Goal: Task Accomplishment & Management: Complete application form

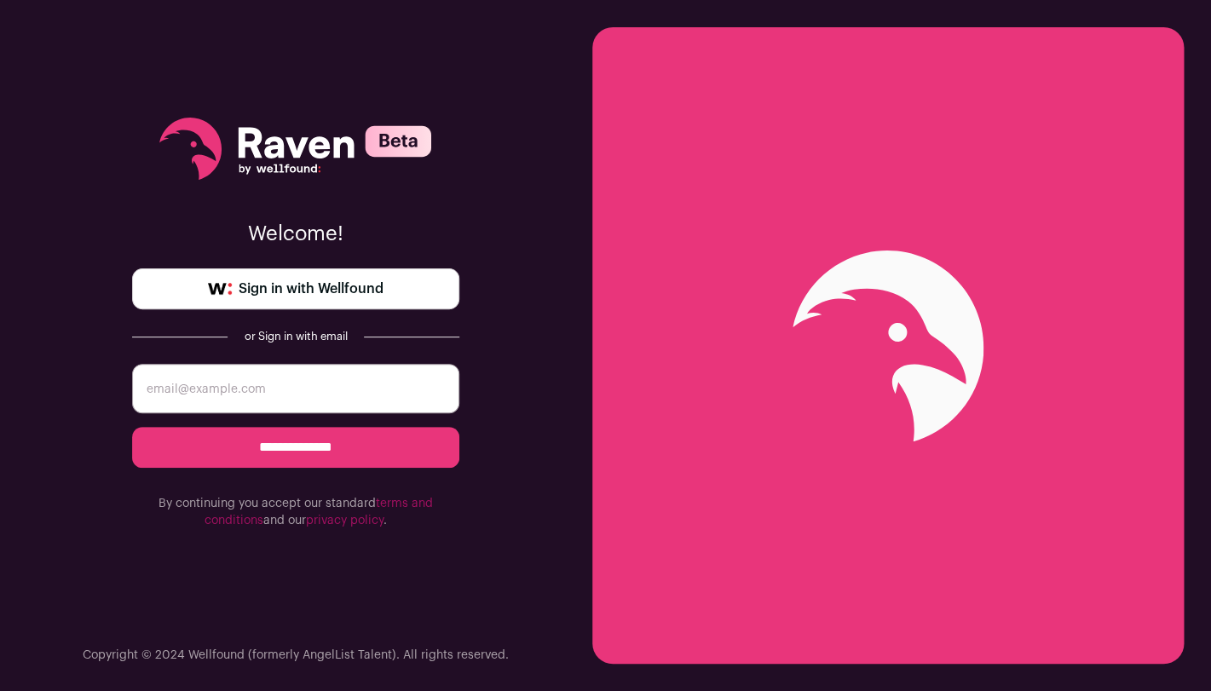
click at [365, 287] on span "Sign in with Wellfound" at bounding box center [311, 289] width 145 height 20
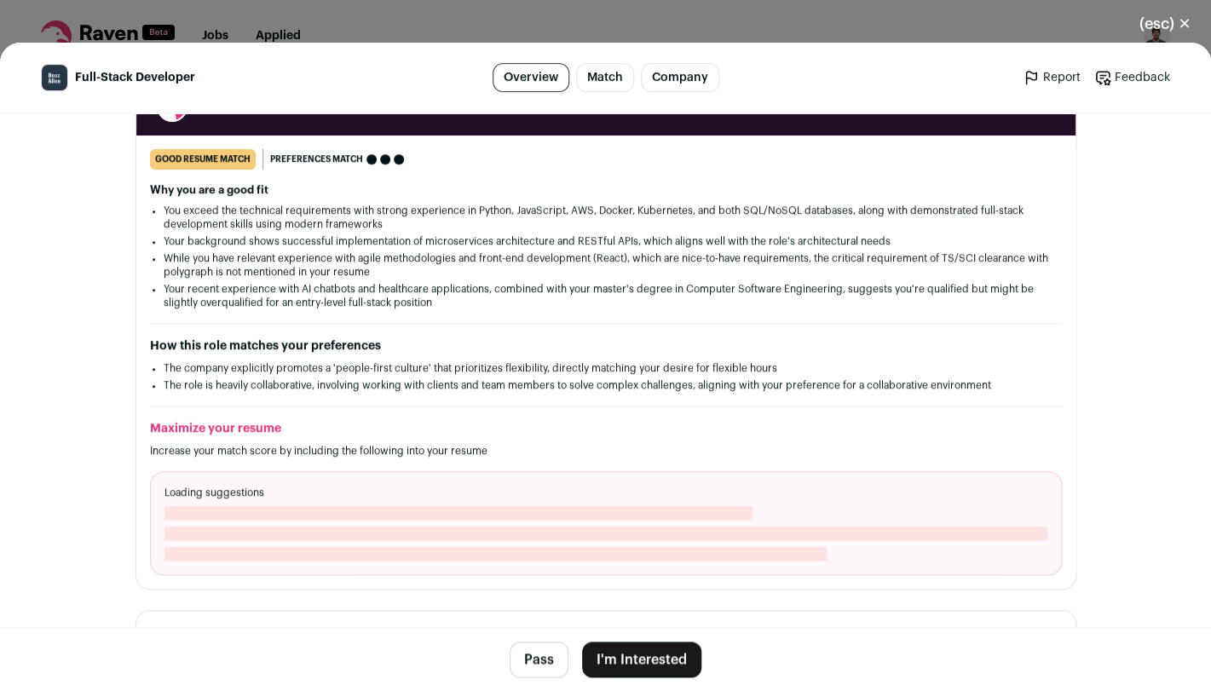
scroll to position [350, 0]
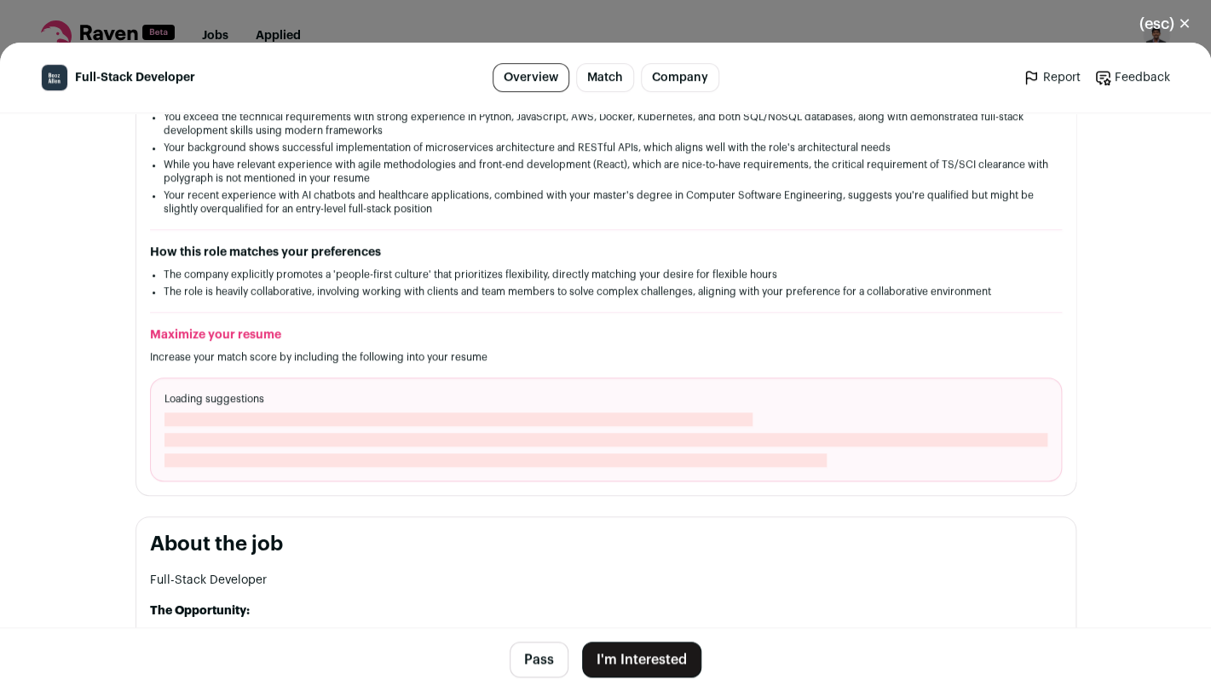
click at [635, 664] on button "I'm Interested" at bounding box center [641, 660] width 119 height 36
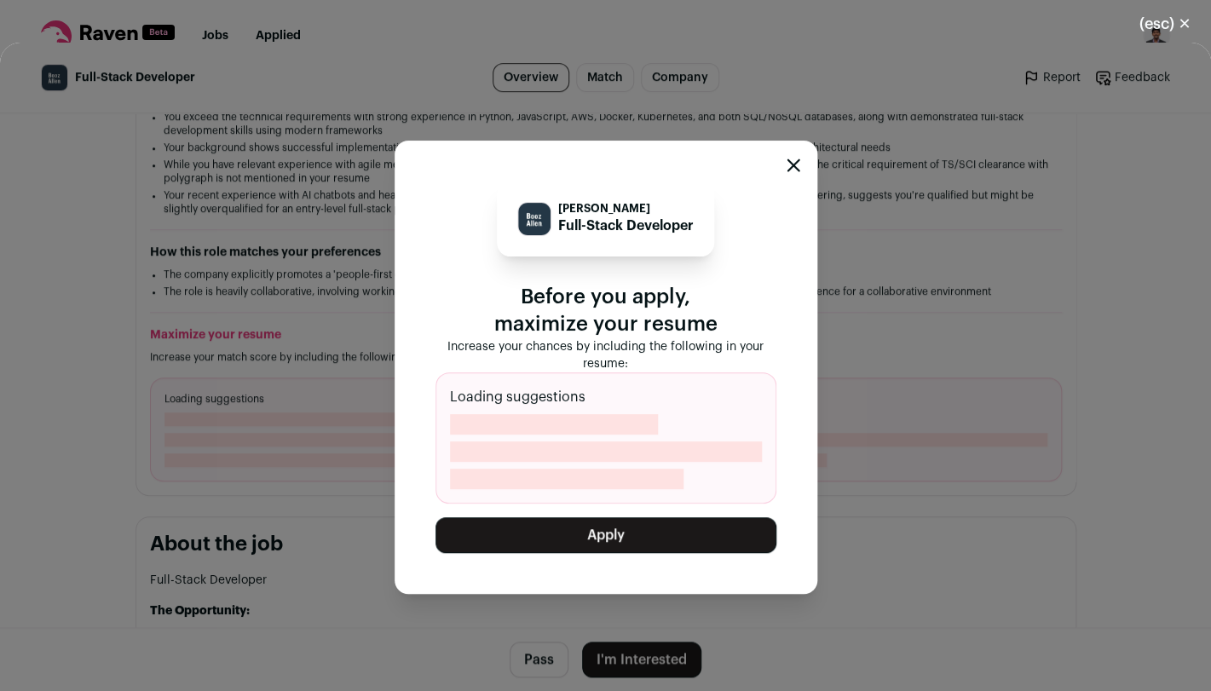
click at [793, 170] on icon "Close modal" at bounding box center [794, 166] width 14 height 14
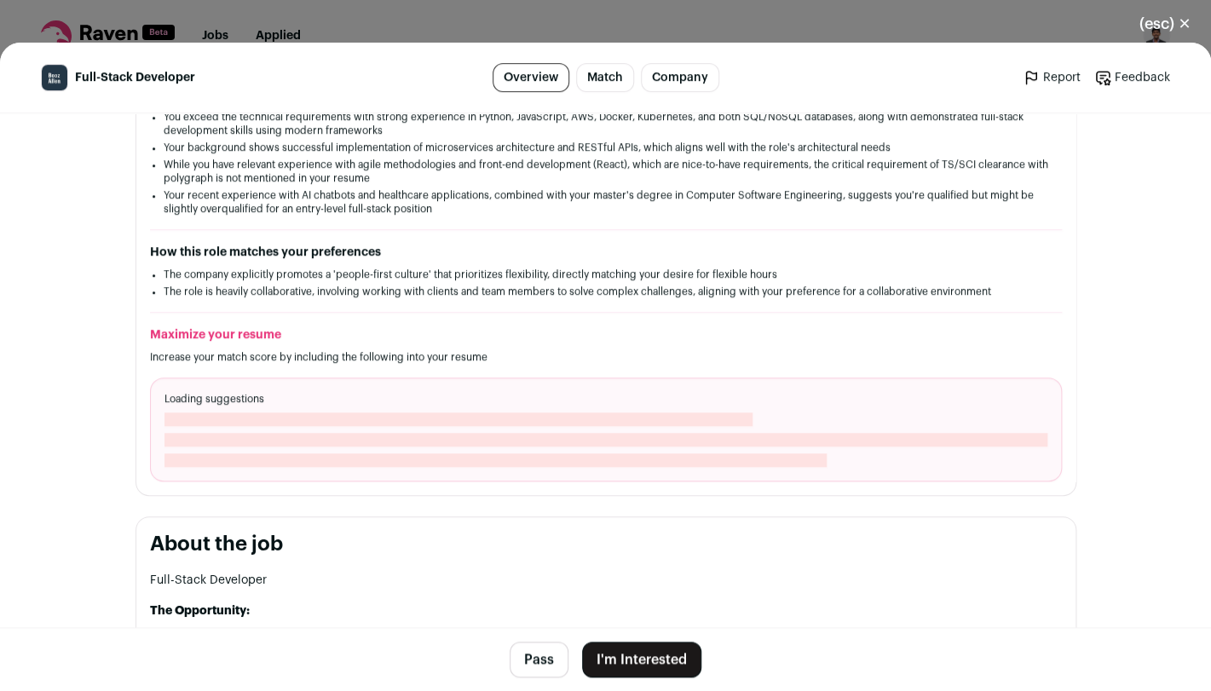
click at [1156, 31] on button "(esc) ✕" at bounding box center [1165, 24] width 92 height 38
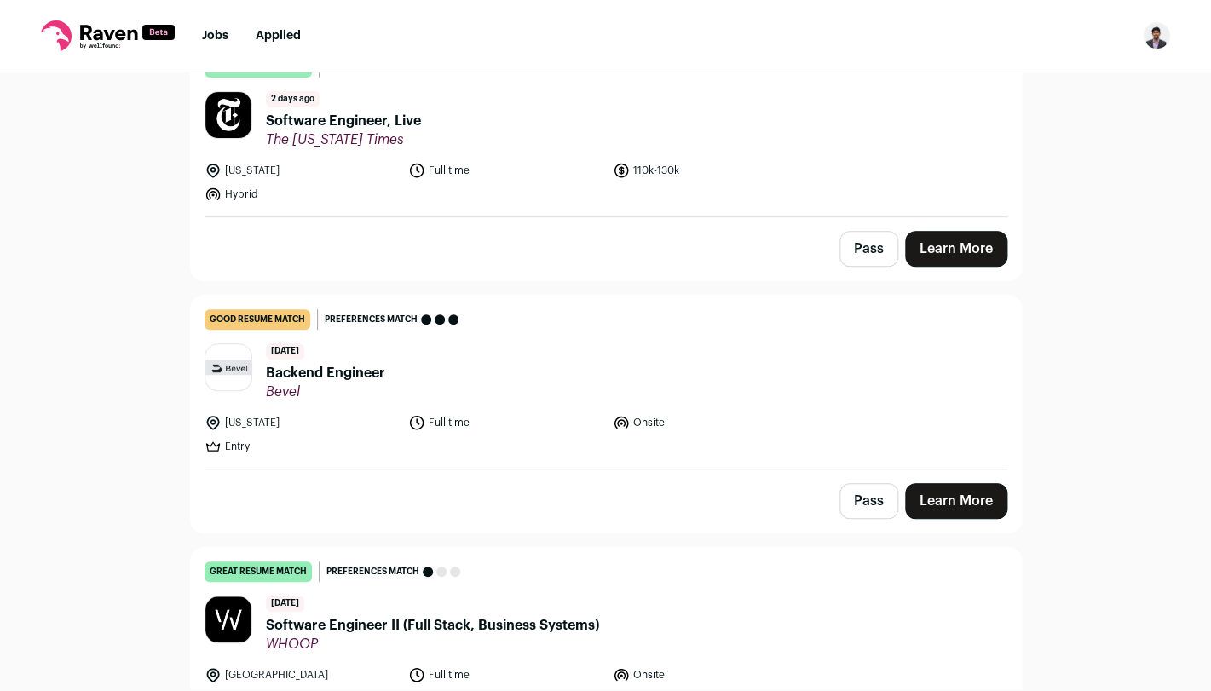
scroll to position [199, 0]
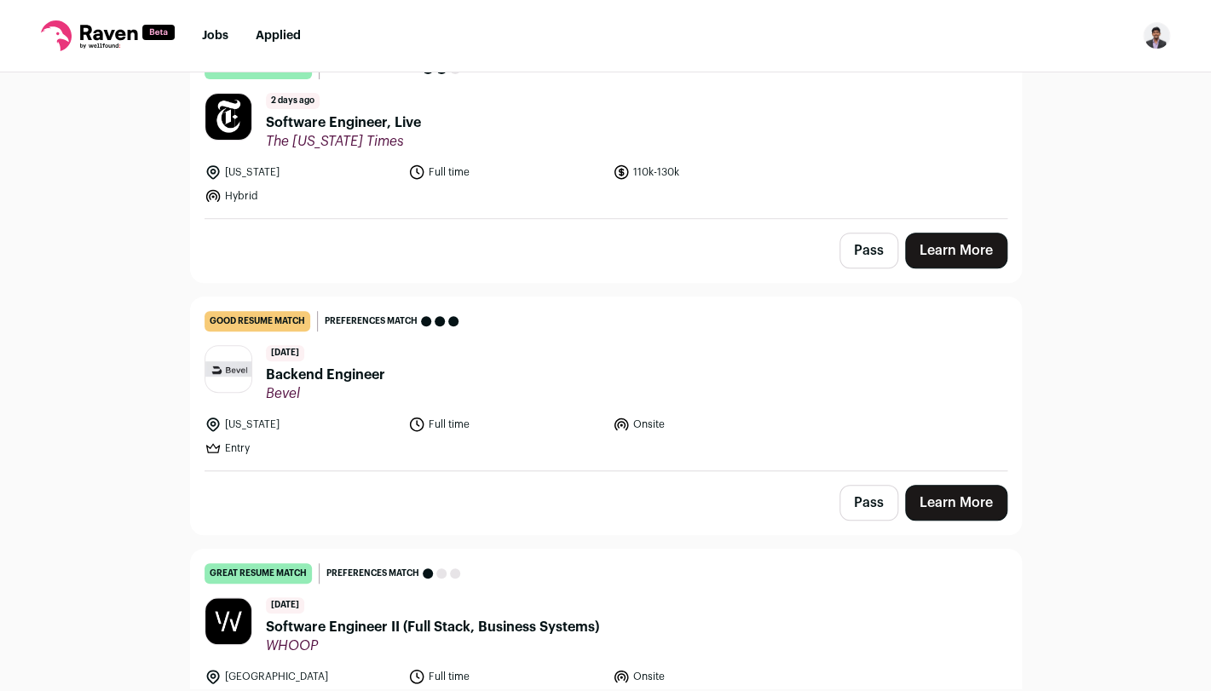
click at [1024, 257] on main "Top job picks for you 39 results Hide jobs missing dealbreakers? September 22nd…" at bounding box center [606, 182] width 873 height 616
click at [968, 257] on link "Learn More" at bounding box center [956, 251] width 102 height 36
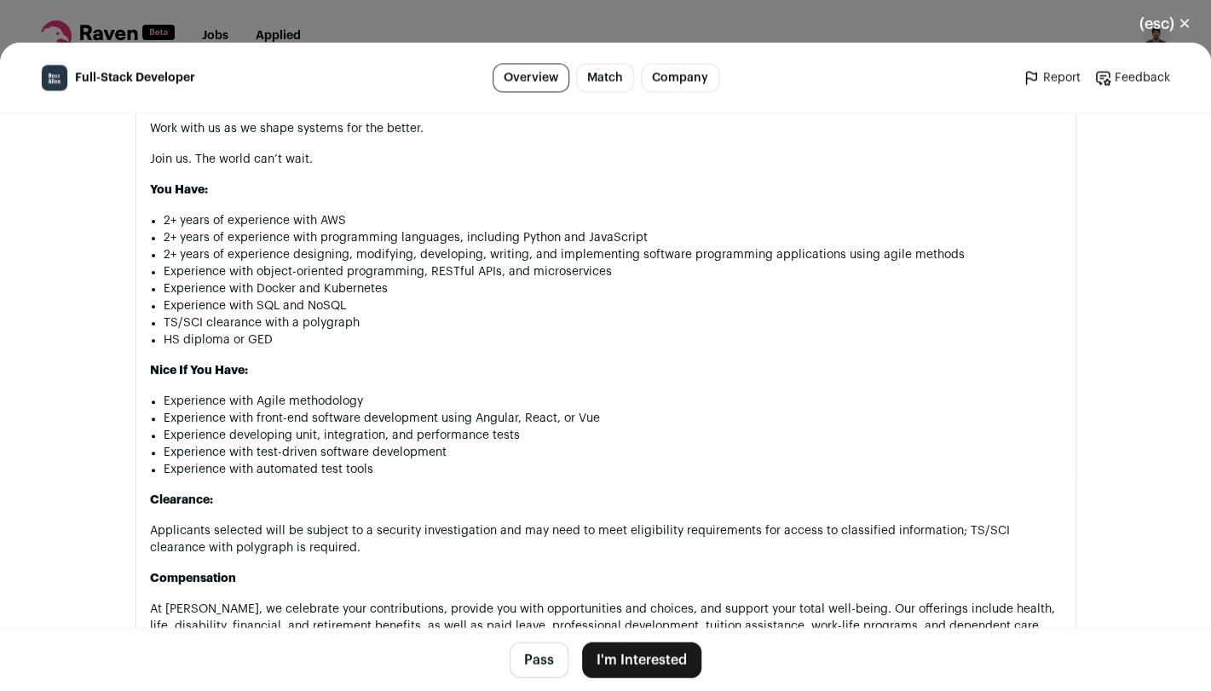
scroll to position [1002, 0]
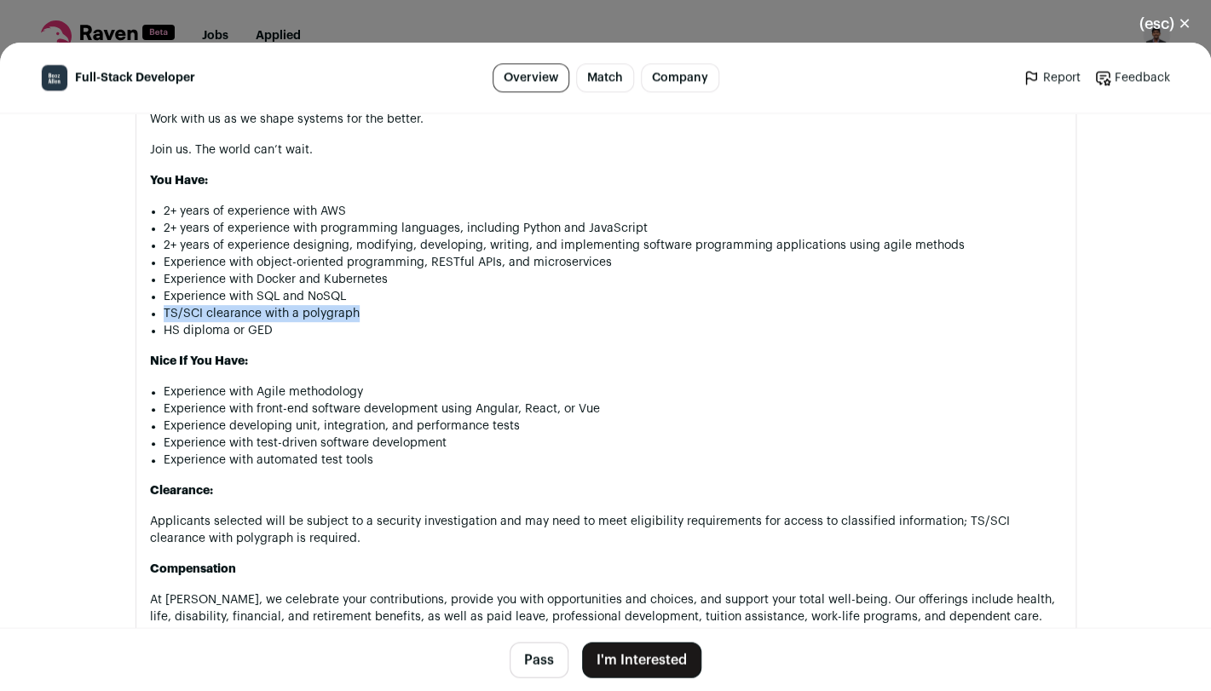
drag, startPoint x: 164, startPoint y: 324, endPoint x: 366, endPoint y: 327, distance: 202.9
click at [366, 322] on li "TS/SCI clearance with a polygraph" at bounding box center [613, 313] width 898 height 17
copy li "TS/SCI clearance with a polygraph"
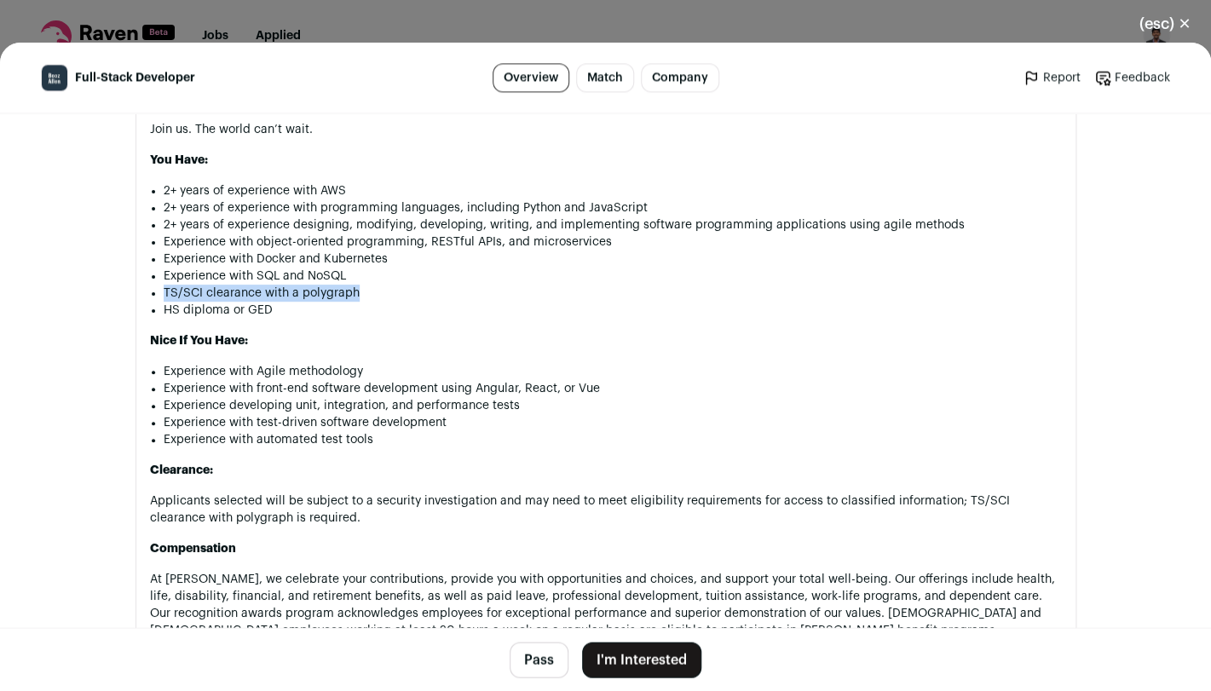
scroll to position [1026, 0]
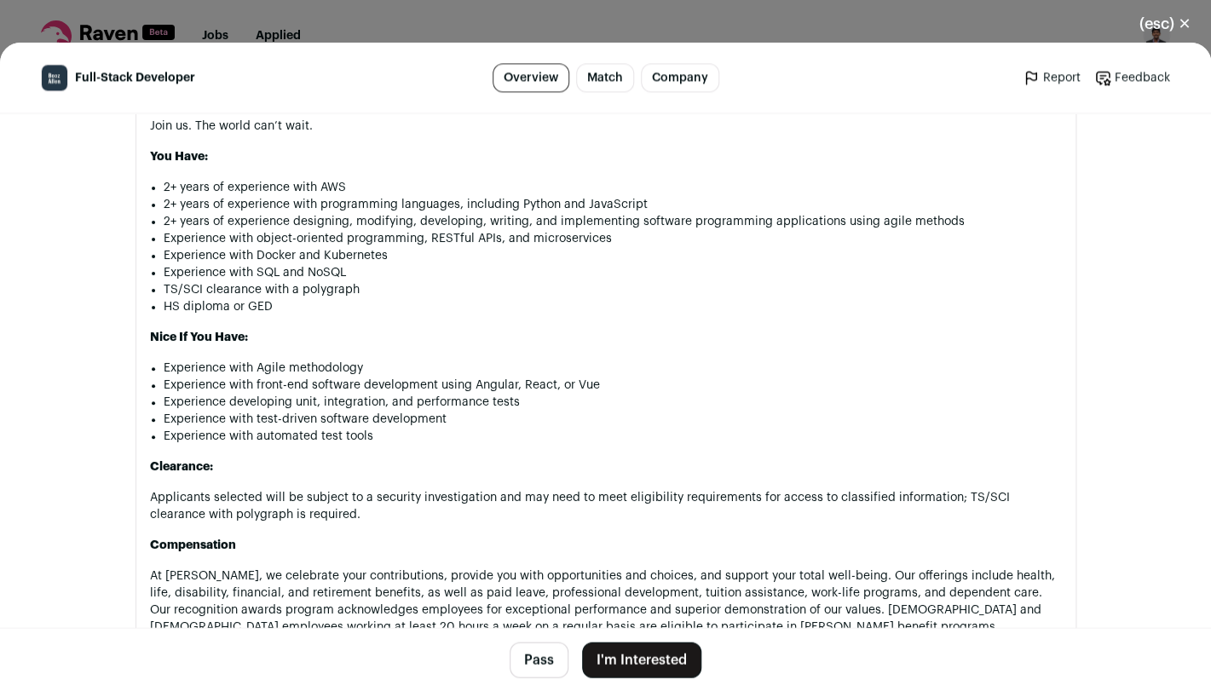
click at [655, 28] on div "(esc) ✕ Full-Stack Developer Overview Match Company Report Feedback Report Feed…" at bounding box center [605, 345] width 1211 height 691
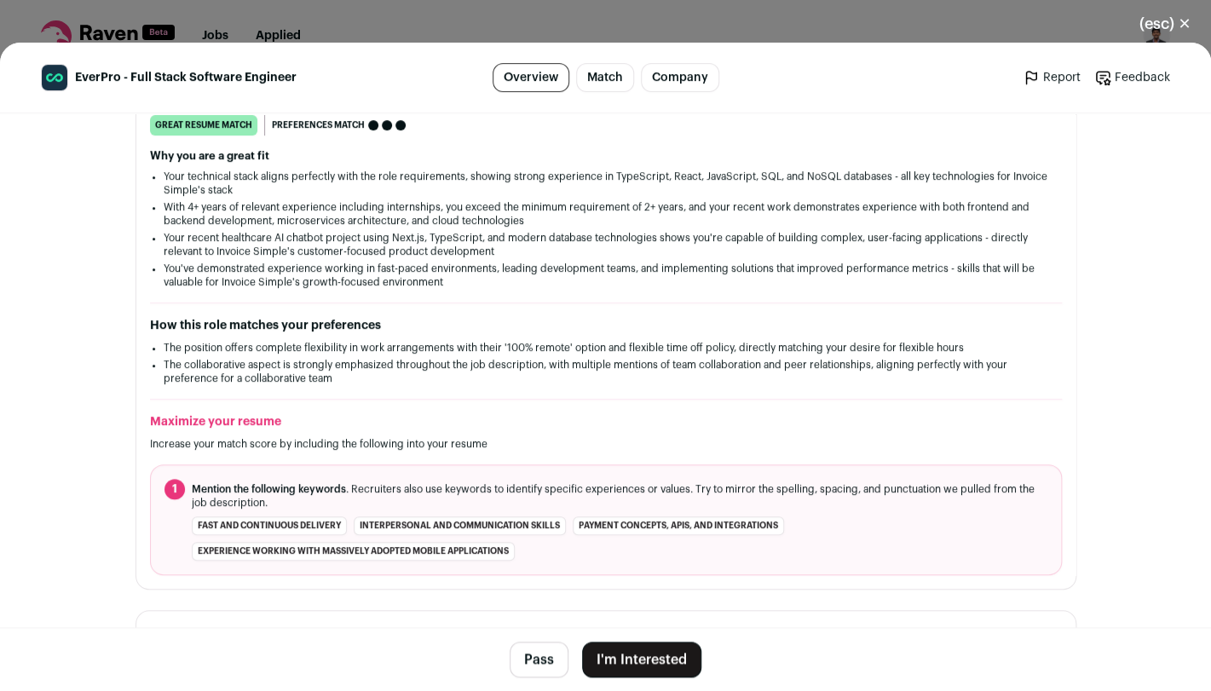
scroll to position [332, 0]
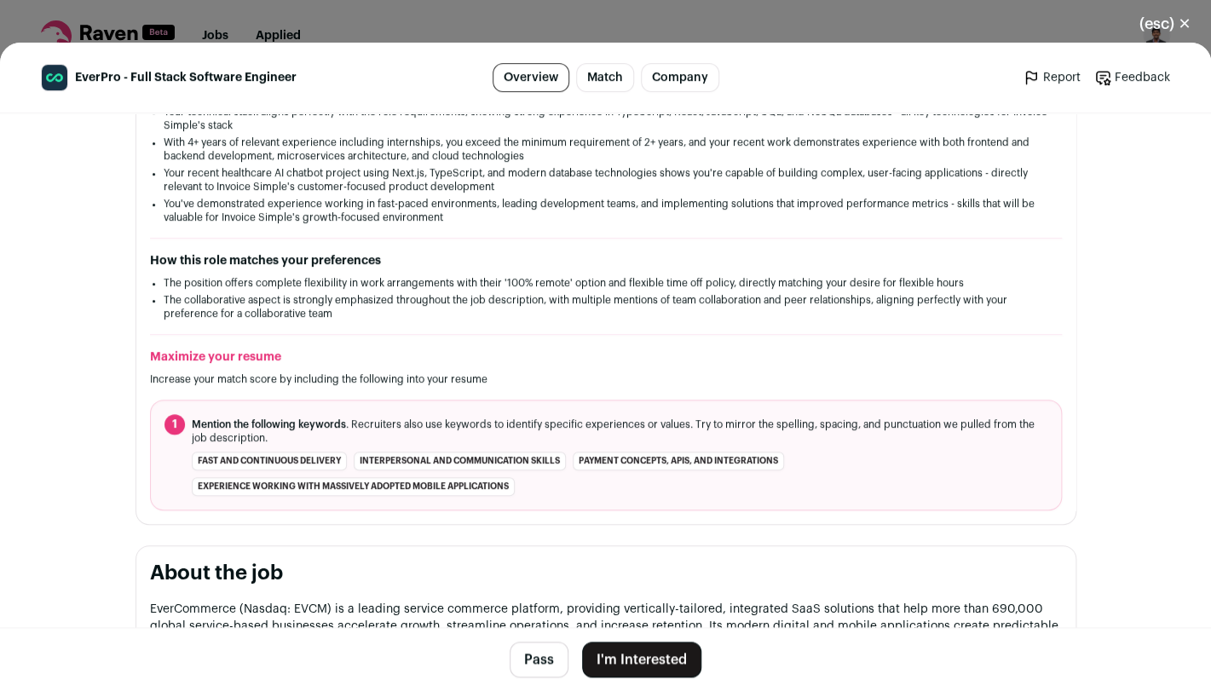
click at [601, 664] on button "I'm Interested" at bounding box center [641, 660] width 119 height 36
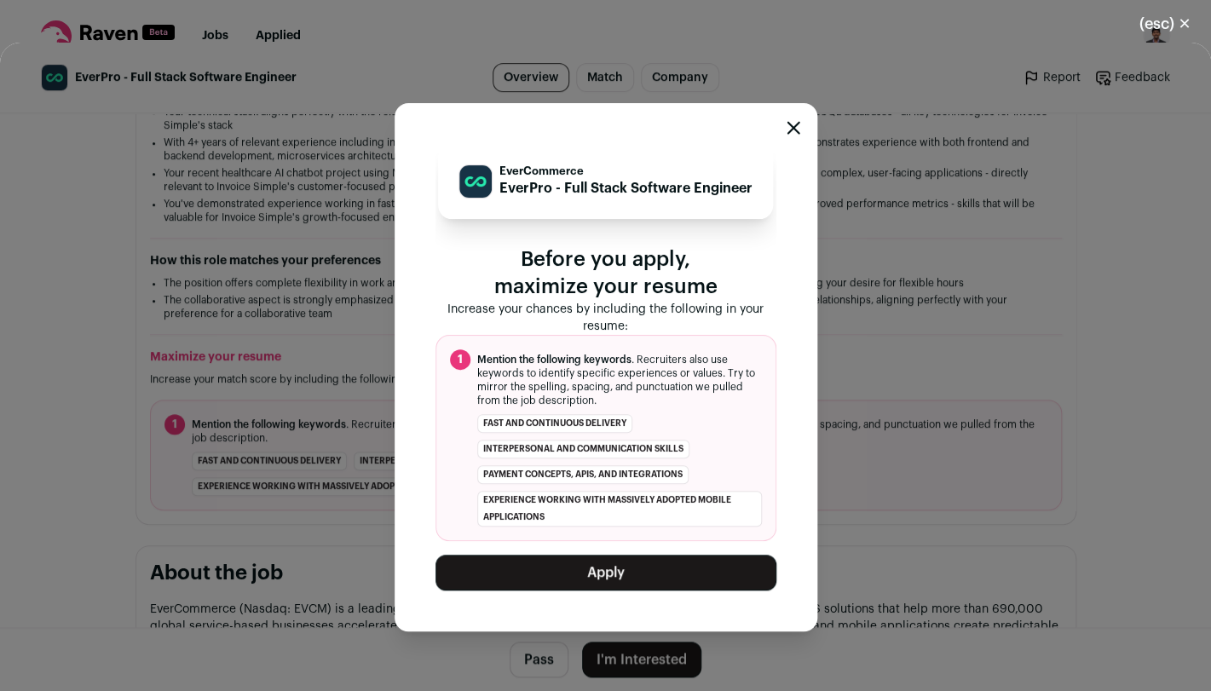
click at [593, 574] on button "Apply" at bounding box center [606, 573] width 341 height 36
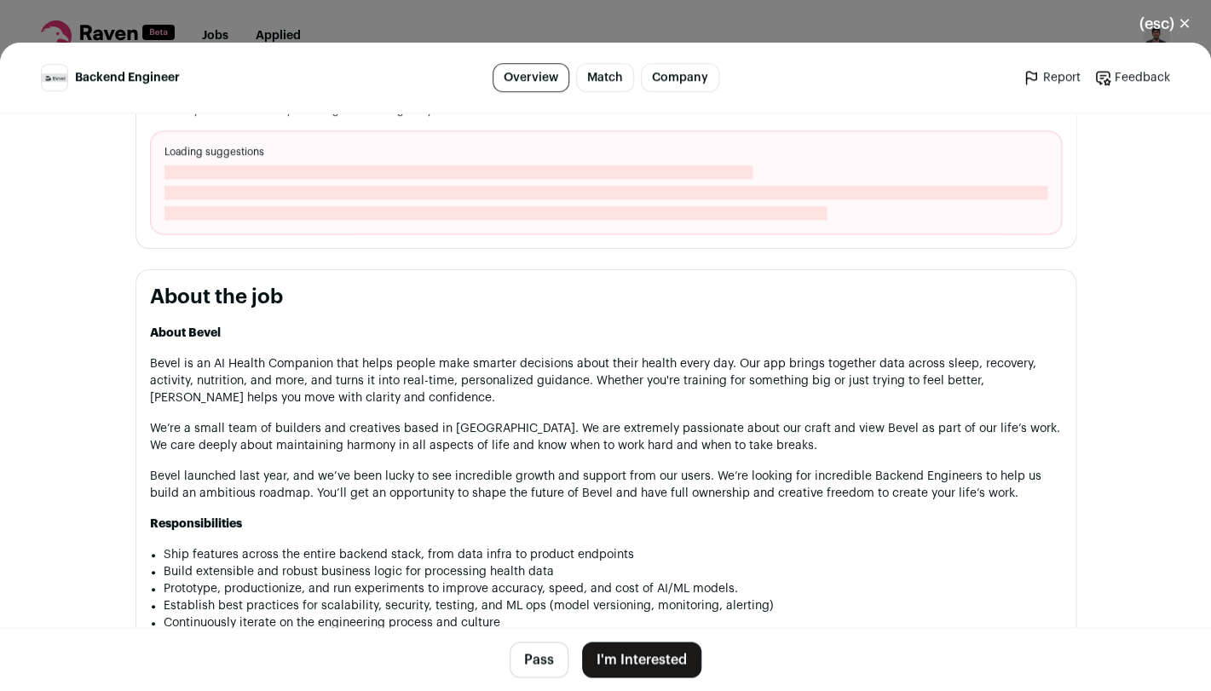
scroll to position [654, 0]
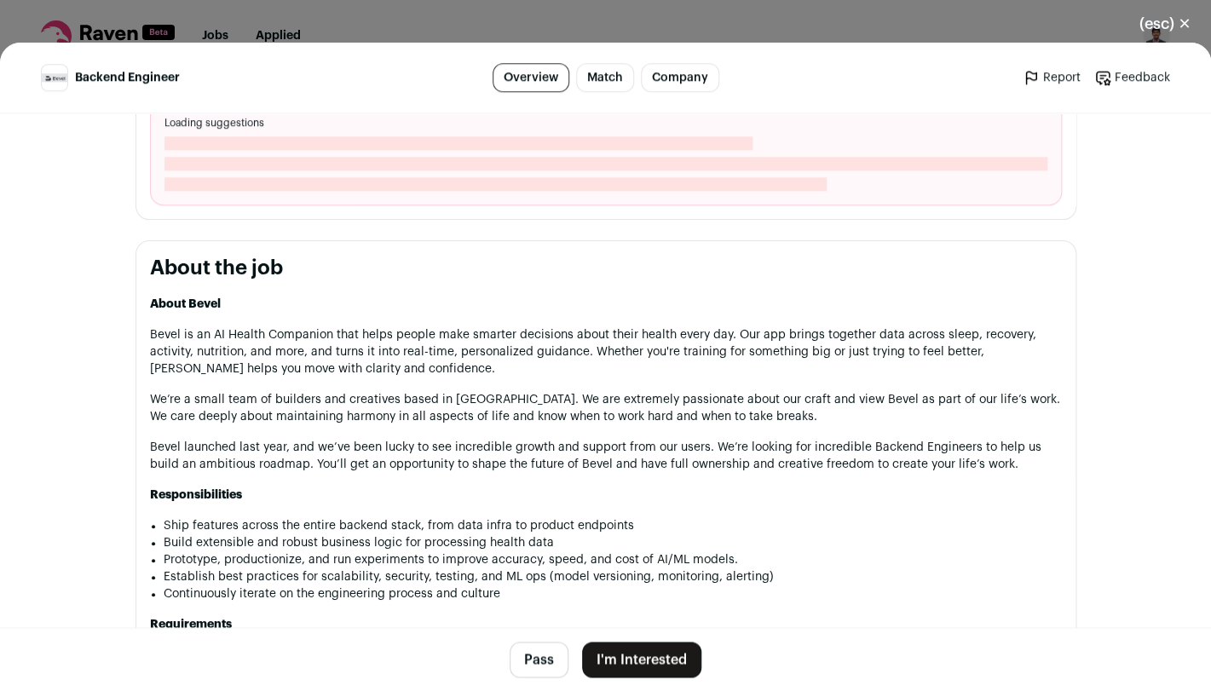
click at [632, 637] on footer "Pass I'm Interested" at bounding box center [605, 659] width 1211 height 64
click at [630, 667] on button "I'm Interested" at bounding box center [641, 660] width 119 height 36
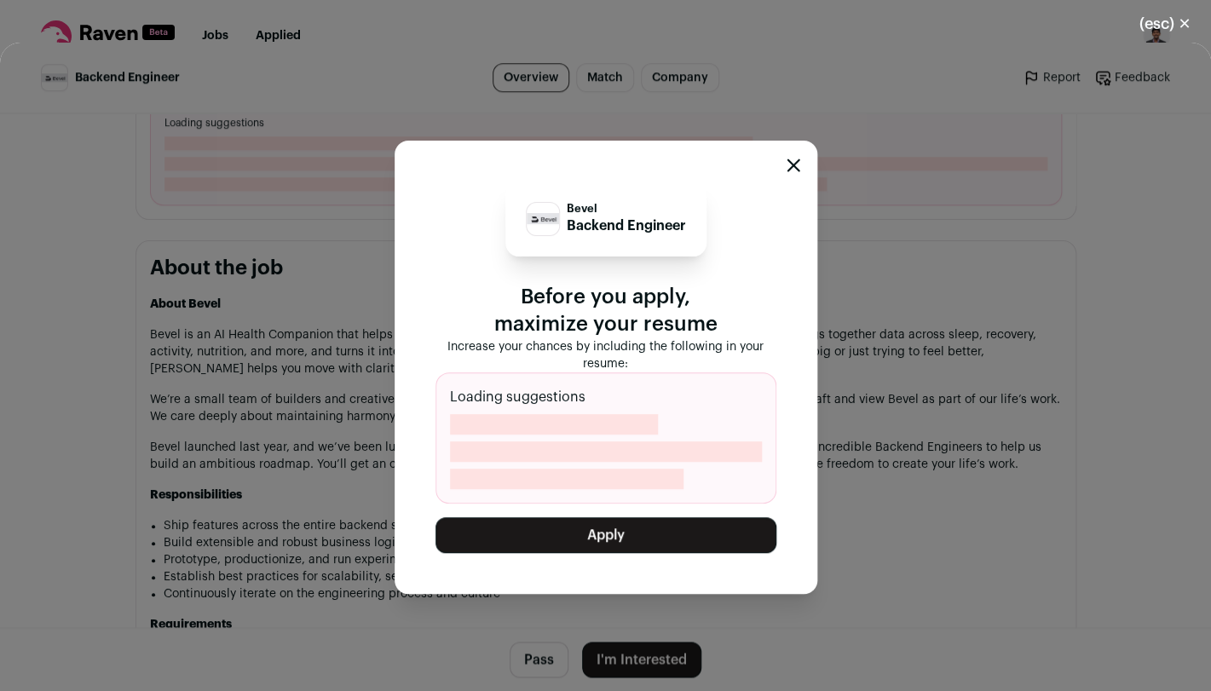
click at [612, 537] on button "Apply" at bounding box center [606, 535] width 341 height 36
